Goal: Information Seeking & Learning: Learn about a topic

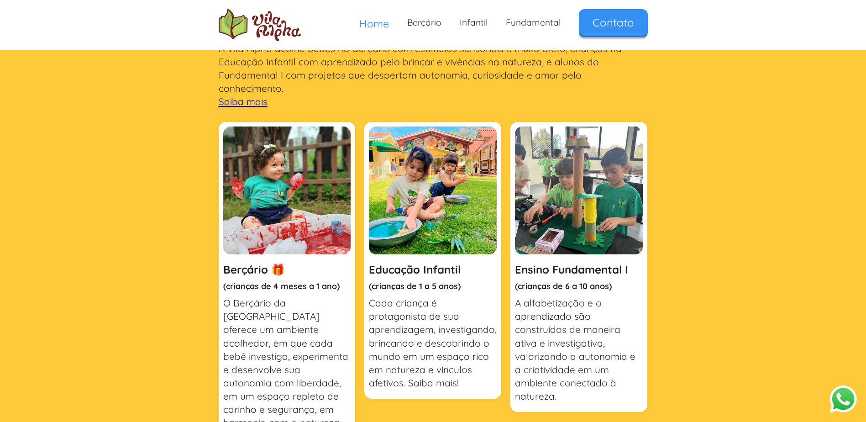
scroll to position [365, 0]
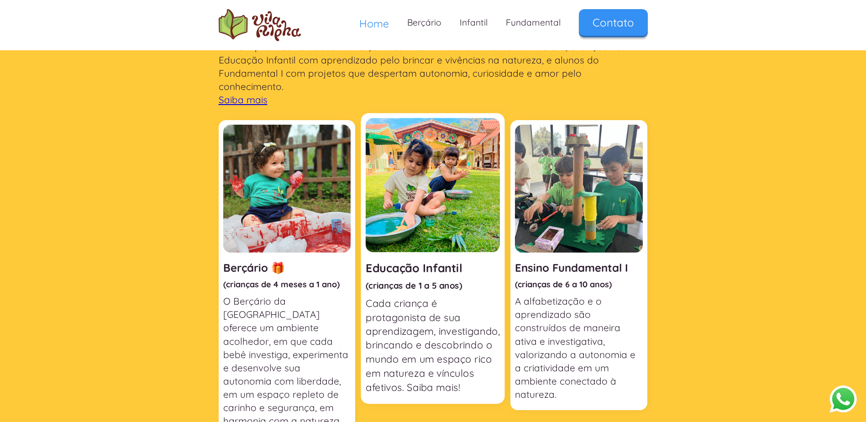
click at [429, 282] on div "Educação Infantil (crianças de 1 a 5 anos) Cada criança é protagonista de sua a…" at bounding box center [433, 323] width 134 height 142
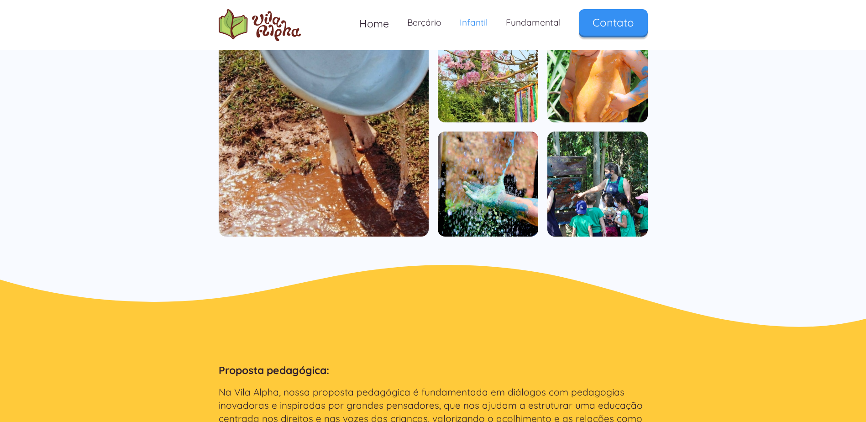
scroll to position [867, 0]
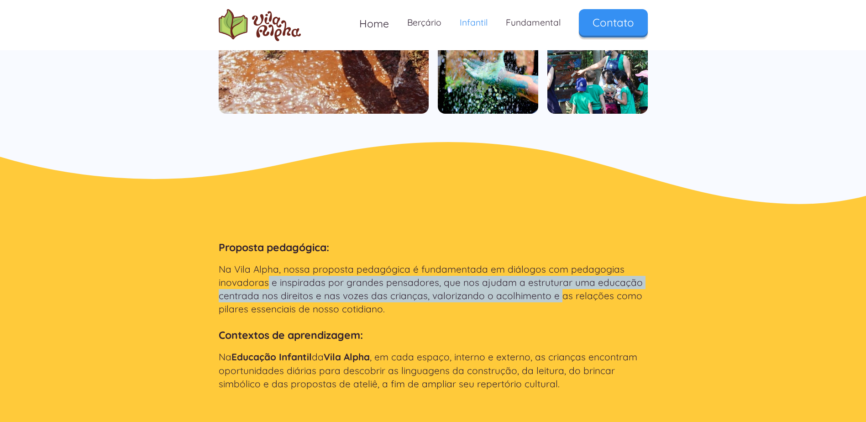
drag, startPoint x: 269, startPoint y: 282, endPoint x: 556, endPoint y: 300, distance: 287.2
click at [556, 300] on p "Na Vila Alpha, nossa proposta pedagógica é fundamentada em diálogos com pedagog…" at bounding box center [433, 288] width 429 height 53
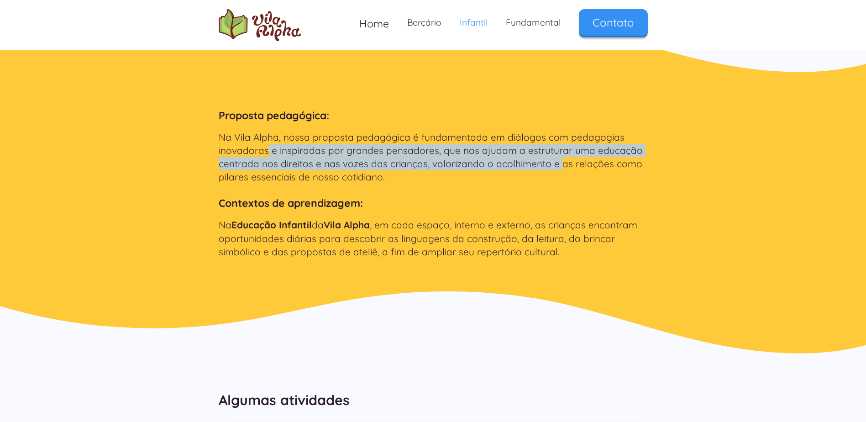
scroll to position [1004, 0]
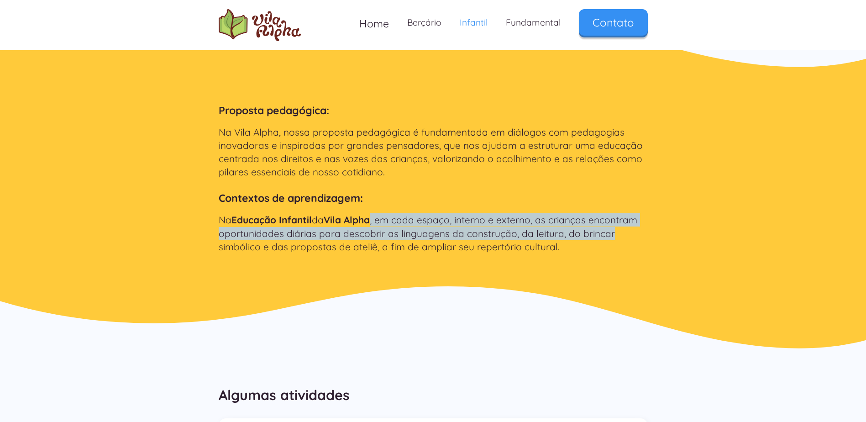
drag, startPoint x: 374, startPoint y: 221, endPoint x: 608, endPoint y: 240, distance: 235.3
click at [608, 240] on p "Na Educação Infantil da Vila Alpha , em cada espaço, interno e externo, as cria…" at bounding box center [433, 233] width 429 height 40
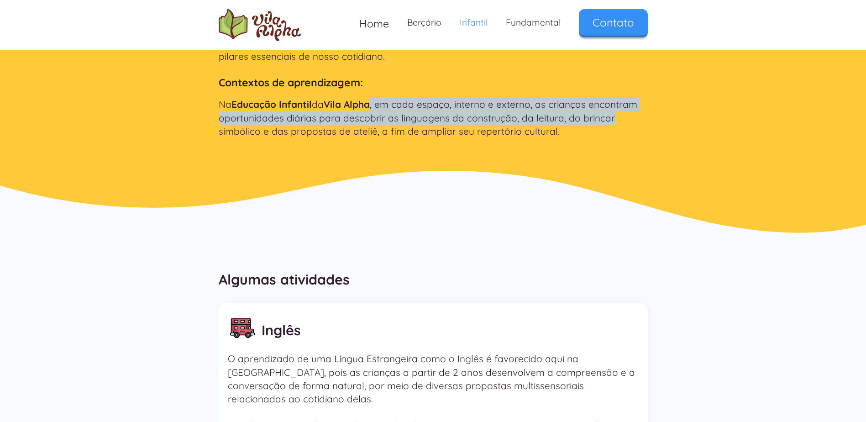
scroll to position [1278, 0]
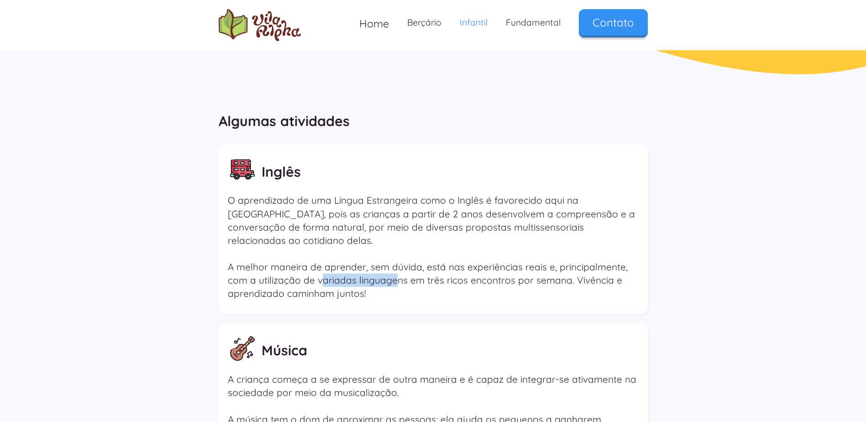
drag, startPoint x: 321, startPoint y: 270, endPoint x: 394, endPoint y: 273, distance: 73.1
click at [394, 273] on p "O aprendizado de uma Língua Estrangeira como o Inglês é favorecido aqui na Vila…" at bounding box center [433, 247] width 411 height 106
drag, startPoint x: 394, startPoint y: 273, endPoint x: 472, endPoint y: 278, distance: 78.7
click at [472, 278] on p "O aprendizado de uma Língua Estrangeira como o Inglês é favorecido aqui na Vila…" at bounding box center [433, 247] width 411 height 106
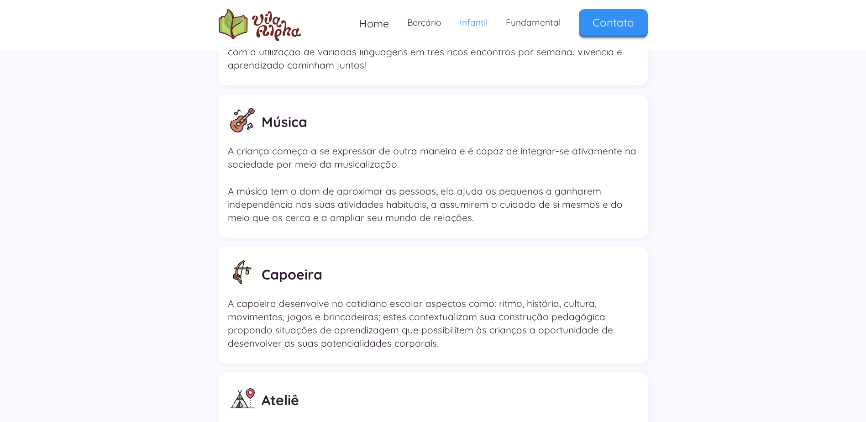
scroll to position [0, 0]
